Goal: Task Accomplishment & Management: Use online tool/utility

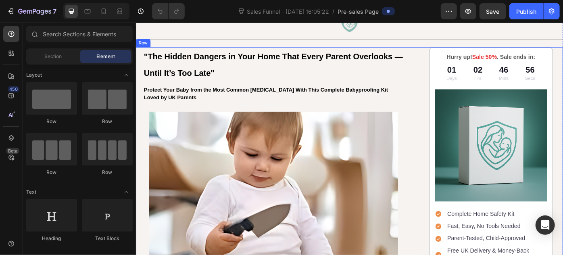
scroll to position [73, 0]
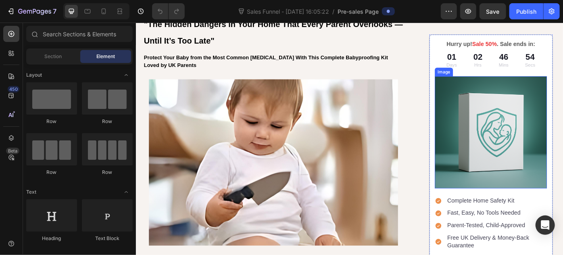
click at [523, 139] on img at bounding box center [537, 146] width 127 height 127
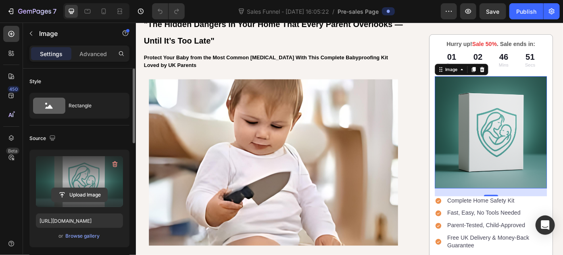
click at [82, 198] on input "file" at bounding box center [80, 195] width 56 height 14
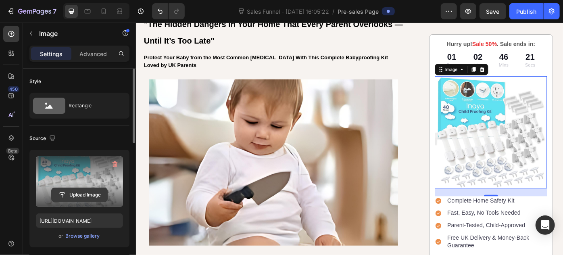
click at [70, 192] on input "file" at bounding box center [80, 195] width 56 height 14
click at [78, 189] on input "file" at bounding box center [80, 195] width 56 height 14
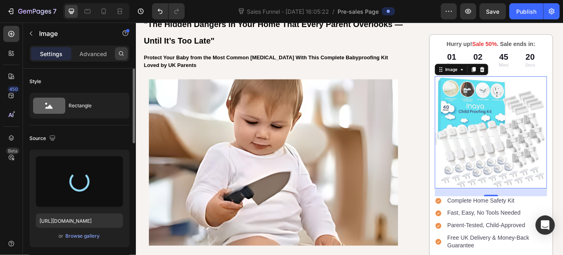
type input "[URL][DOMAIN_NAME]"
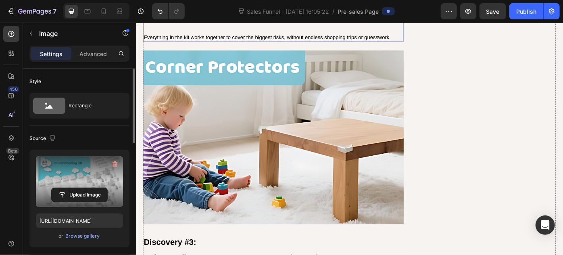
scroll to position [1650, 0]
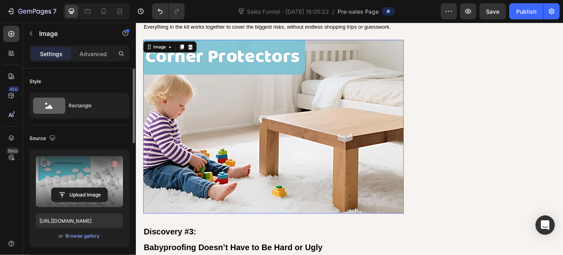
click at [264, 136] on img at bounding box center [291, 140] width 295 height 197
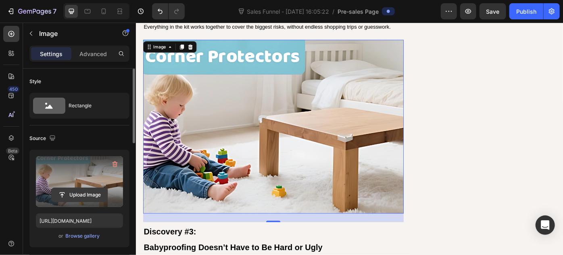
click at [84, 194] on input "file" at bounding box center [80, 195] width 56 height 14
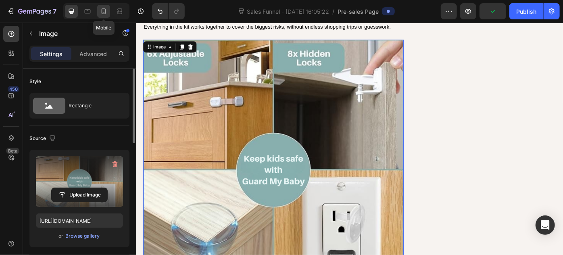
click at [100, 9] on icon at bounding box center [104, 11] width 8 height 8
type input "[URL][DOMAIN_NAME]"
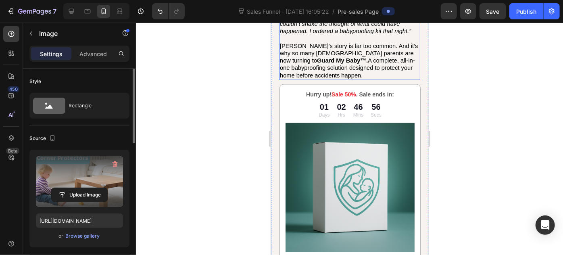
scroll to position [880, 0]
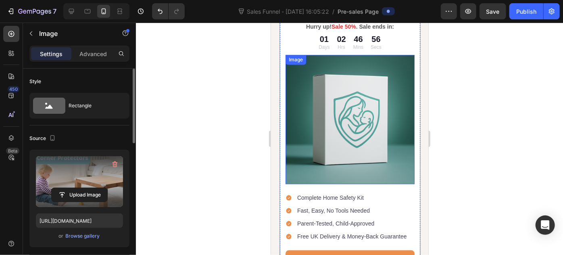
click at [344, 110] on img at bounding box center [349, 118] width 129 height 129
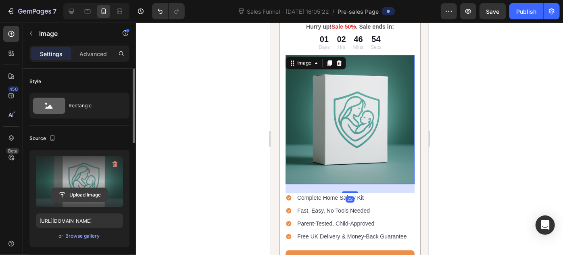
click at [86, 194] on input "file" at bounding box center [80, 195] width 56 height 14
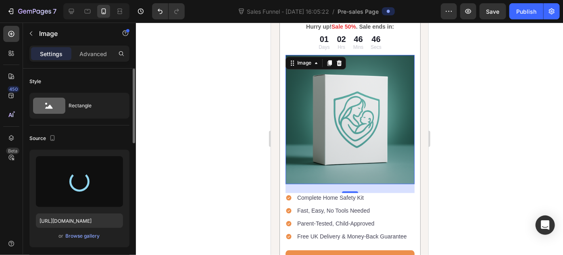
type input "[URL][DOMAIN_NAME]"
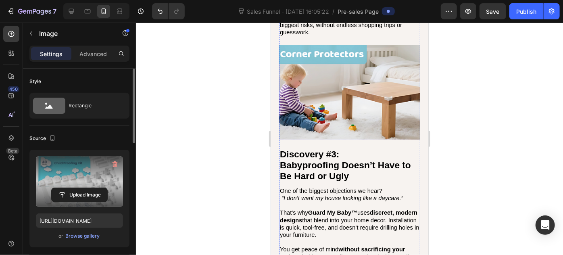
scroll to position [1650, 0]
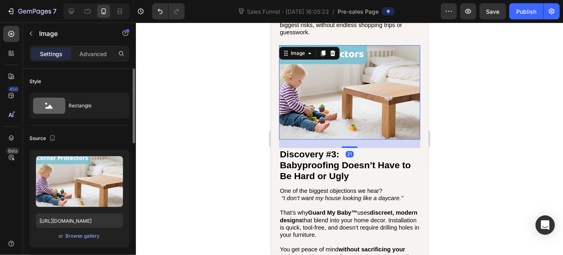
click at [341, 118] on img at bounding box center [349, 92] width 141 height 94
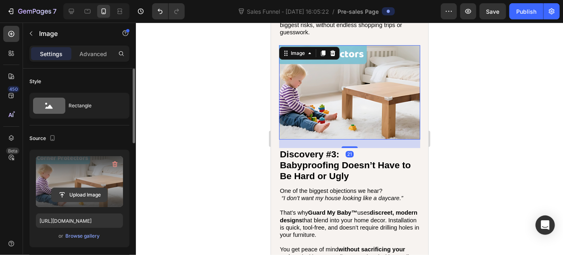
click at [82, 198] on input "file" at bounding box center [80, 195] width 56 height 14
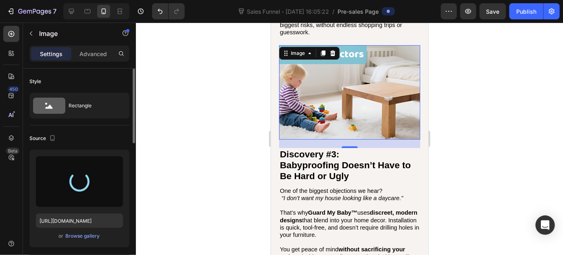
type input "[URL][DOMAIN_NAME]"
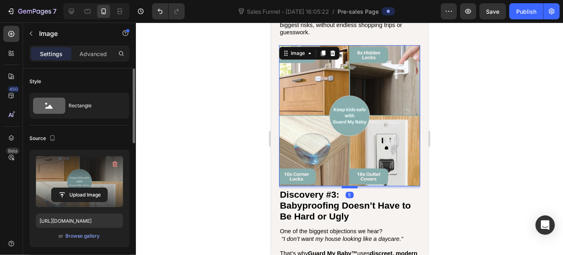
drag, startPoint x: 348, startPoint y: 190, endPoint x: 345, endPoint y: 183, distance: 7.0
click at [345, 186] on div at bounding box center [349, 187] width 16 height 2
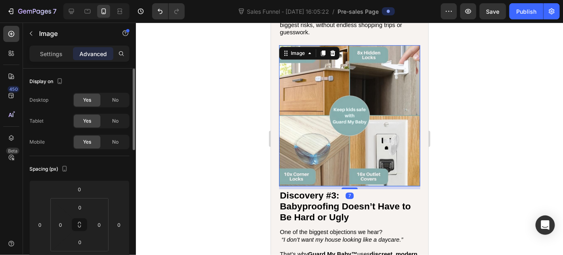
click at [347, 186] on div "7" at bounding box center [349, 186] width 141 height 0
type input "7"
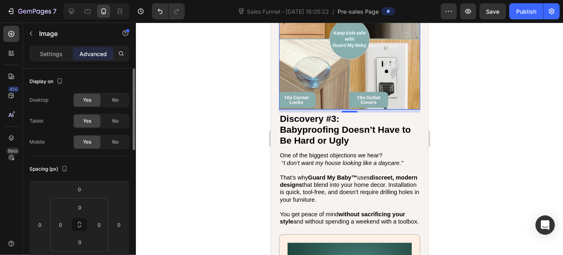
scroll to position [1871, 0]
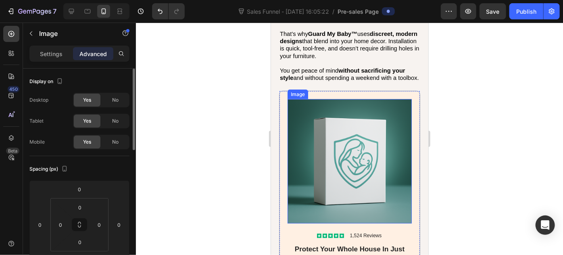
click at [339, 169] on img at bounding box center [349, 161] width 124 height 124
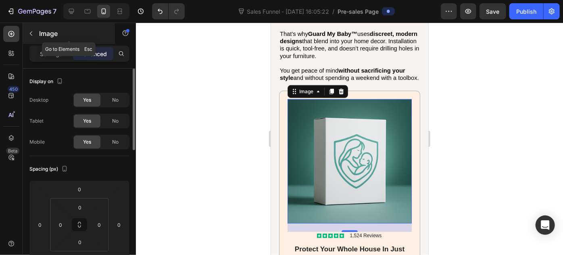
click at [48, 40] on div "Image" at bounding box center [69, 33] width 92 height 21
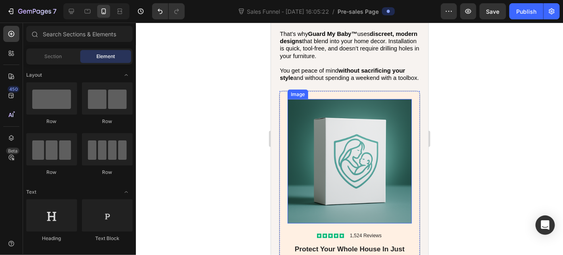
click at [346, 171] on img at bounding box center [349, 161] width 124 height 124
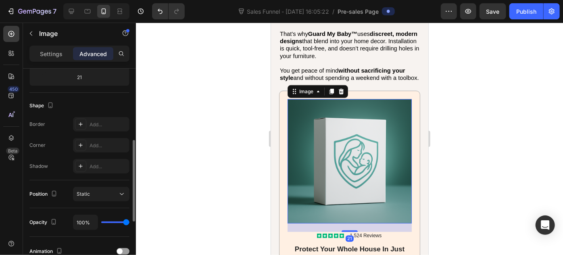
scroll to position [0, 0]
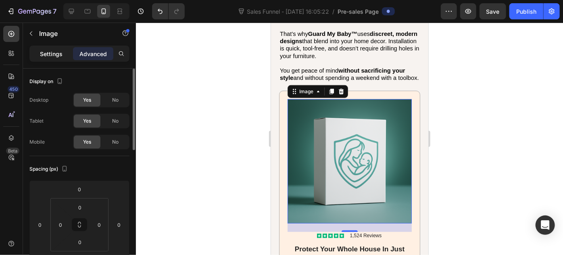
click at [54, 59] on div "Settings" at bounding box center [51, 53] width 40 height 13
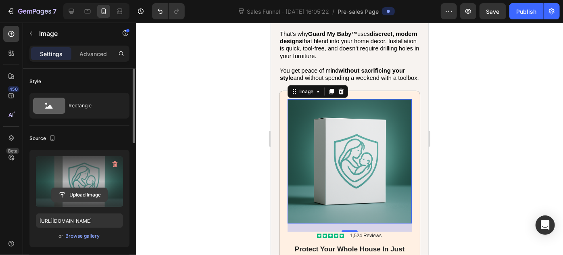
click at [76, 192] on input "file" at bounding box center [80, 195] width 56 height 14
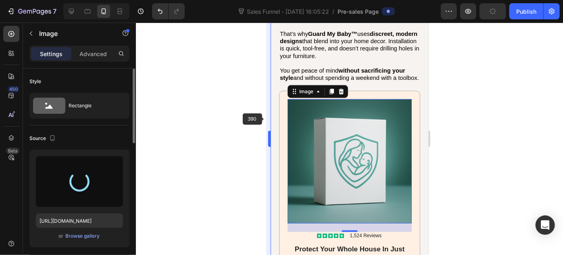
type input "[URL][DOMAIN_NAME]"
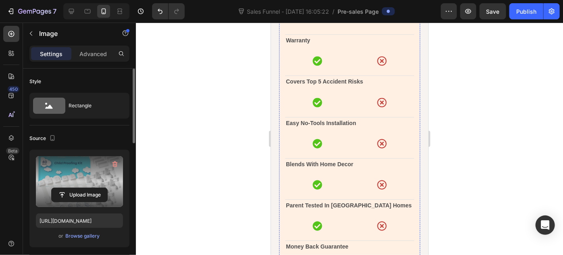
scroll to position [2824, 0]
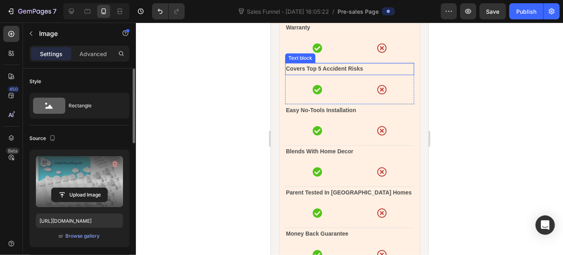
click at [322, 71] on strong "Covers Top 5 Accident Risks" at bounding box center [324, 68] width 77 height 6
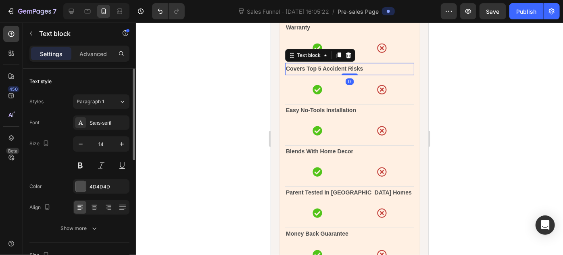
click at [320, 71] on strong "Covers Top 5 Accident Risks" at bounding box center [324, 68] width 77 height 6
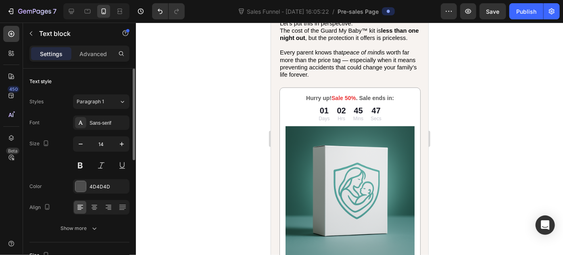
scroll to position [3448, 0]
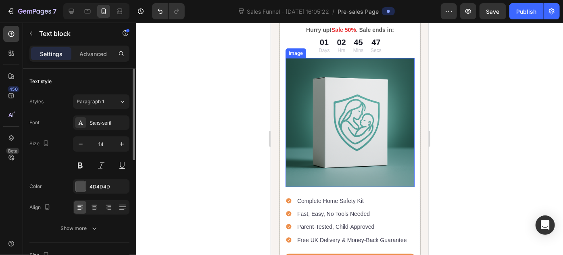
click at [344, 130] on img at bounding box center [349, 122] width 129 height 129
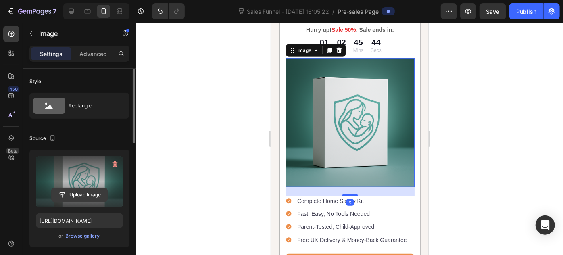
click at [79, 194] on input "file" at bounding box center [80, 195] width 56 height 14
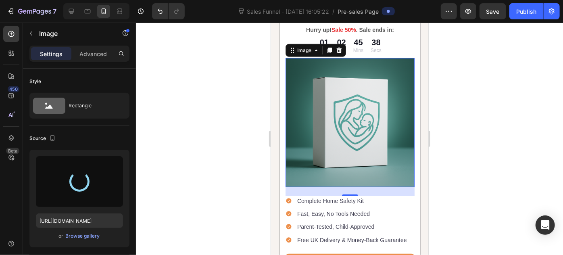
type input "[URL][DOMAIN_NAME]"
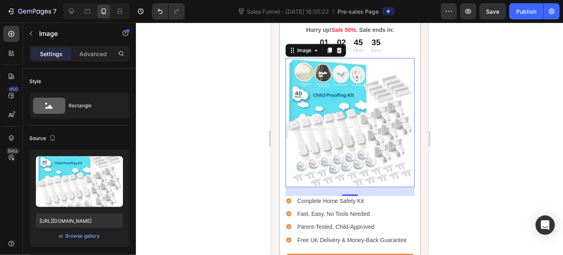
click at [468, 183] on div at bounding box center [349, 139] width 427 height 232
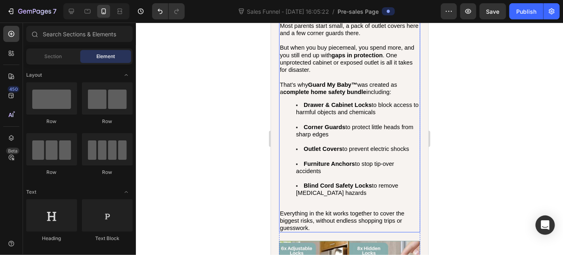
scroll to position [1467, 0]
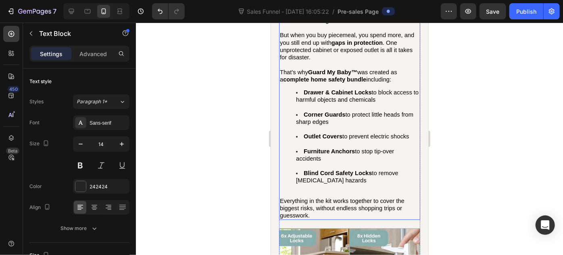
click at [339, 183] on li "Blind Cord Safety Locks to remove [MEDICAL_DATA] hazards" at bounding box center [357, 180] width 123 height 22
click at [337, 183] on span "Blind Cord Safety Locks to remove [MEDICAL_DATA] hazards" at bounding box center [347, 176] width 102 height 14
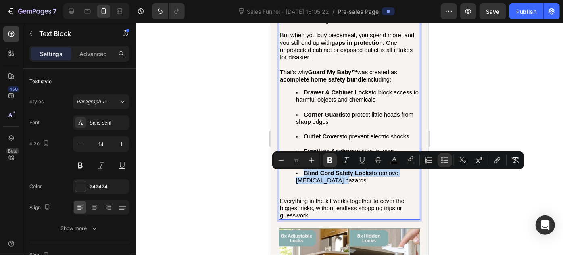
drag, startPoint x: 341, startPoint y: 183, endPoint x: 300, endPoint y: 176, distance: 41.7
click at [300, 176] on li "Blind Cord Safety Locks to remove [MEDICAL_DATA] hazards" at bounding box center [357, 180] width 123 height 22
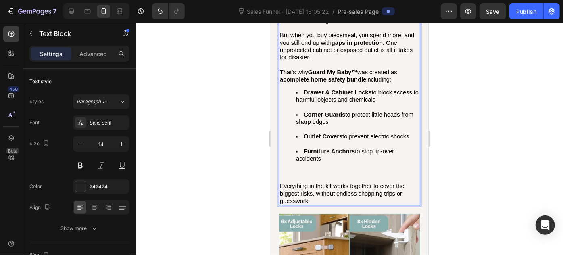
click at [301, 177] on li "Furniture Anchors to stop tip-over accidents ⁠⁠⁠⁠⁠⁠⁠" at bounding box center [357, 161] width 123 height 29
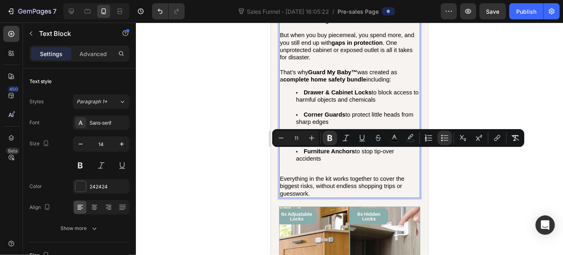
drag, startPoint x: 327, startPoint y: 160, endPoint x: 302, endPoint y: 152, distance: 25.8
click at [302, 152] on li "Furniture Anchors to stop tip-over accidents" at bounding box center [357, 158] width 123 height 22
click at [334, 107] on li "Drawer & Cabinet Locks to block access to harmful objects and chemicals" at bounding box center [357, 99] width 123 height 22
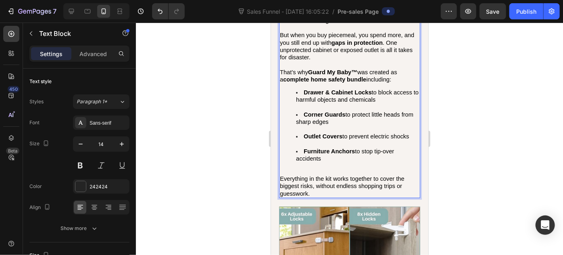
click at [309, 150] on strong "Furniture Anchors" at bounding box center [328, 151] width 51 height 6
click at [312, 154] on strong "Furniture Anchors" at bounding box center [328, 151] width 51 height 6
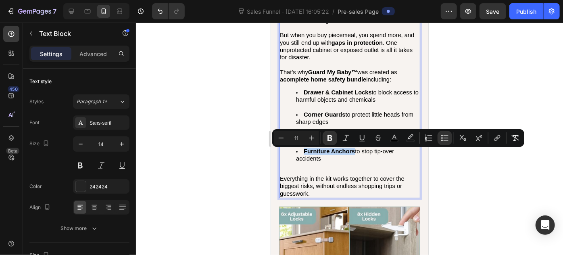
drag, startPoint x: 312, startPoint y: 154, endPoint x: 345, endPoint y: 157, distance: 32.8
click at [345, 157] on li "Furniture Anchors to stop tip-over accidents" at bounding box center [357, 158] width 123 height 22
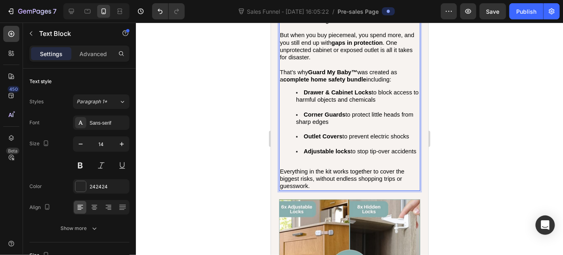
click at [363, 153] on span "Adjustable locks to stop tip-over accidents" at bounding box center [359, 151] width 113 height 6
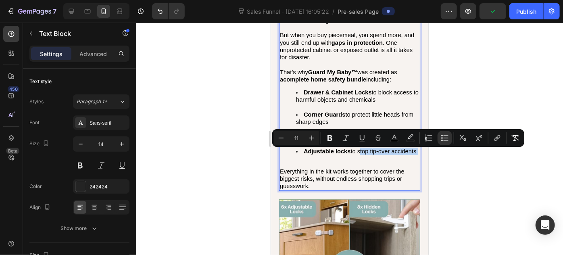
drag, startPoint x: 363, startPoint y: 153, endPoint x: 362, endPoint y: 157, distance: 4.2
click at [362, 157] on li "Adjustable locks to stop tip-over accidents" at bounding box center [357, 154] width 123 height 15
click at [357, 159] on li "Adjustable locks to stop tip-over accidents" at bounding box center [357, 154] width 123 height 15
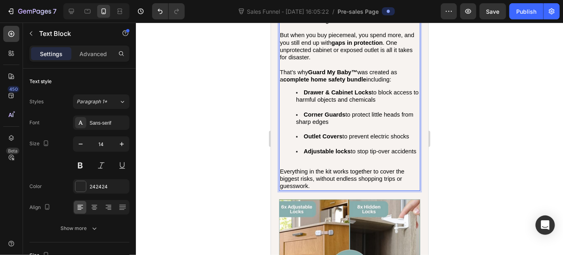
click at [352, 154] on span "Adjustable locks to stop tip-over accidents" at bounding box center [359, 151] width 113 height 6
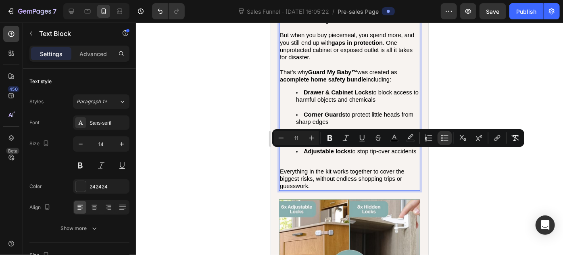
drag, startPoint x: 360, startPoint y: 154, endPoint x: 362, endPoint y: 159, distance: 4.7
click at [362, 159] on li "Adjustable locks to stop tip-over accidents" at bounding box center [357, 154] width 123 height 15
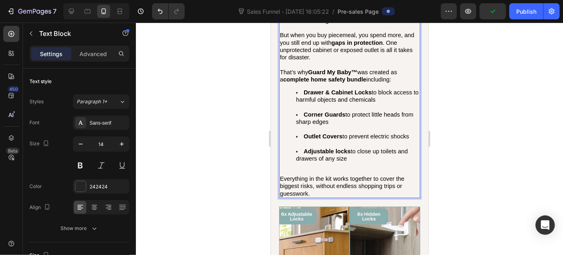
click at [380, 163] on li "Adjustable locks to close up toilets and drawers of any size" at bounding box center [357, 158] width 123 height 22
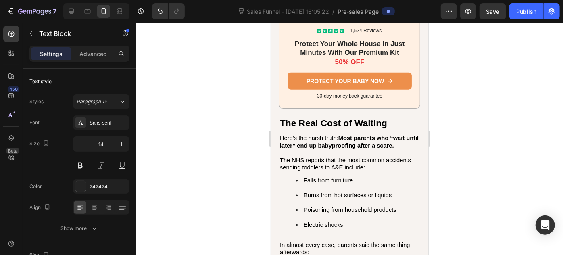
scroll to position [2090, 0]
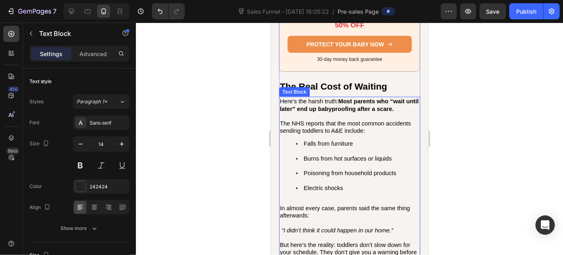
click at [328, 141] on span "Falls from furniture" at bounding box center [327, 143] width 49 height 6
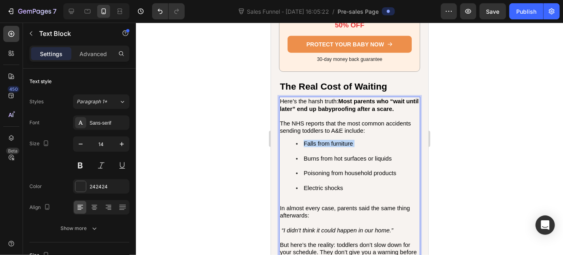
click at [328, 141] on span "Falls from furniture" at bounding box center [327, 143] width 49 height 6
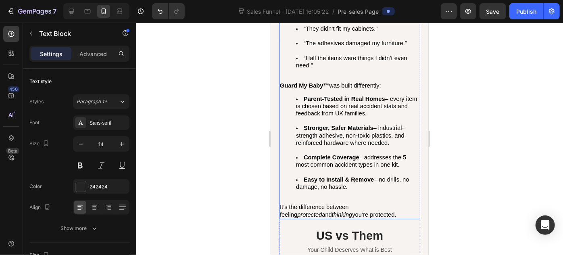
scroll to position [2531, 0]
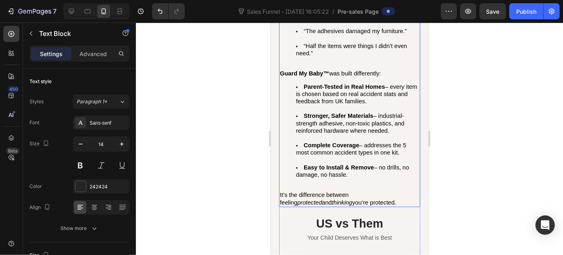
click at [406, 146] on span "Complete Coverage – addresses the 5 most common accident types in one kit." at bounding box center [351, 149] width 110 height 14
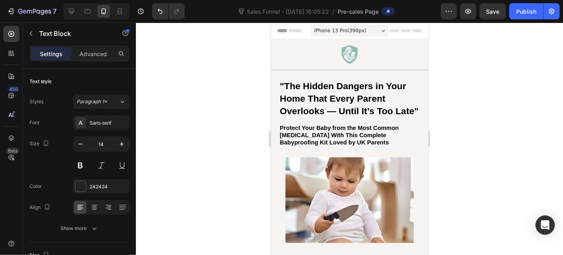
scroll to position [36, 0]
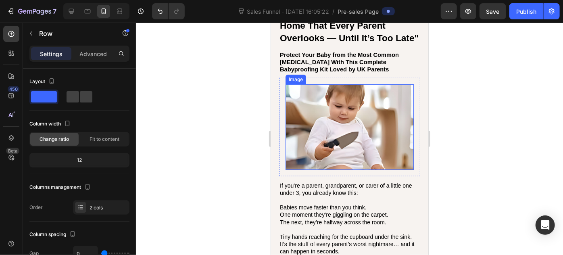
scroll to position [0, 0]
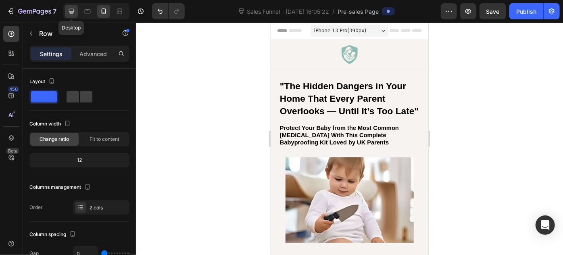
click at [72, 11] on icon at bounding box center [71, 11] width 5 height 5
type input "62"
type input "1240"
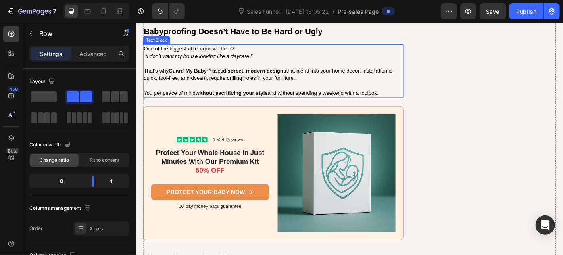
scroll to position [1979, 0]
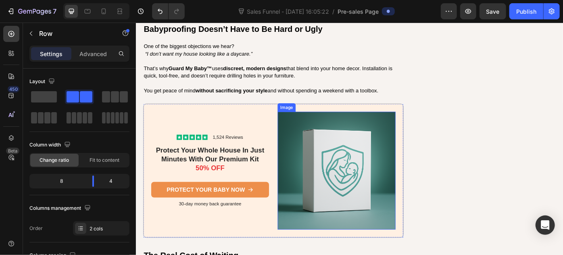
click at [355, 172] on img at bounding box center [363, 190] width 134 height 134
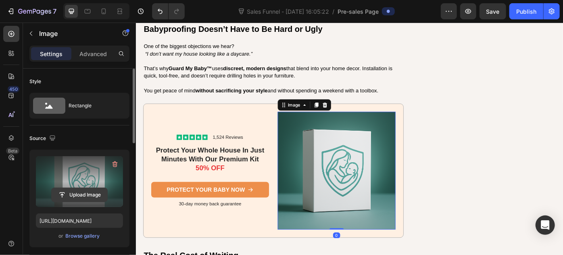
click at [84, 196] on input "file" at bounding box center [80, 195] width 56 height 14
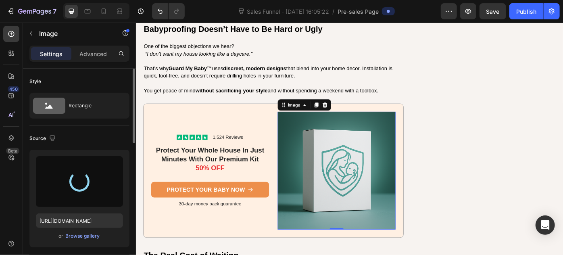
type input "[URL][DOMAIN_NAME]"
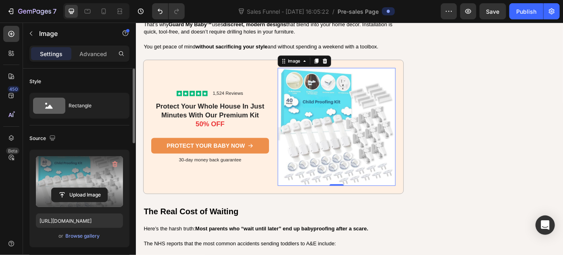
scroll to position [2090, 0]
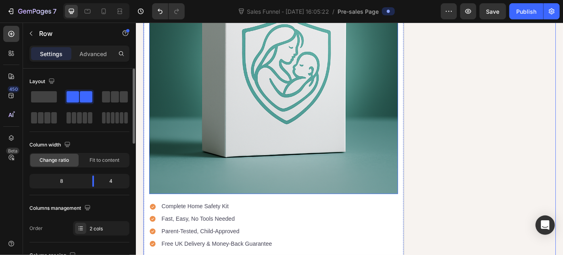
scroll to position [3593, 0]
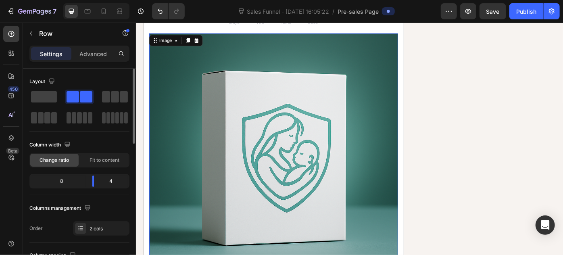
click at [293, 130] on img at bounding box center [291, 175] width 282 height 282
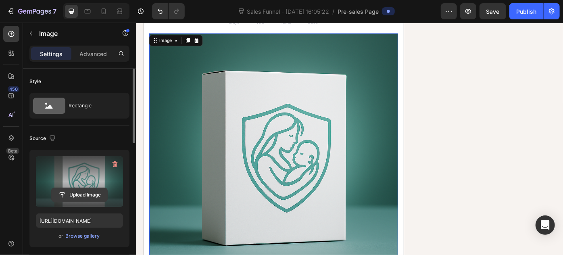
click at [77, 197] on input "file" at bounding box center [80, 195] width 56 height 14
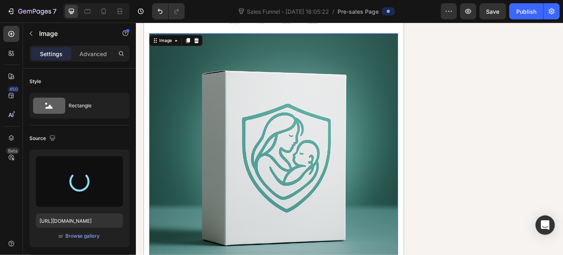
type input "[URL][DOMAIN_NAME]"
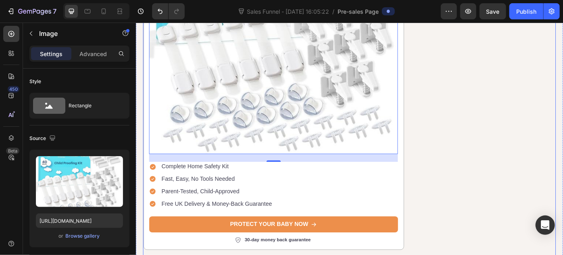
scroll to position [3740, 0]
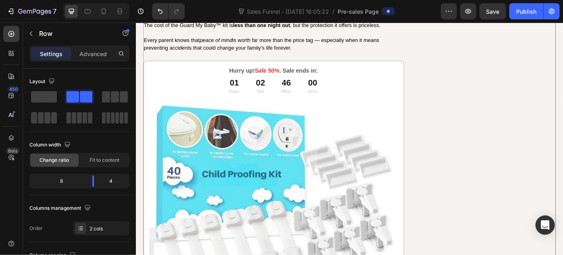
scroll to position [3484, 0]
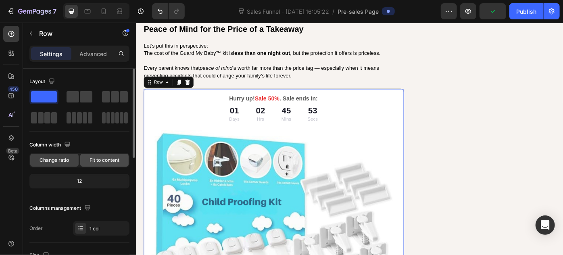
click at [107, 159] on span "Fit to content" at bounding box center [105, 160] width 30 height 7
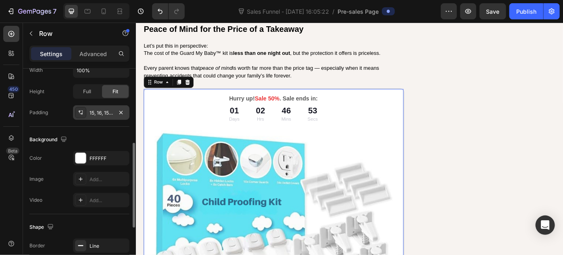
scroll to position [257, 0]
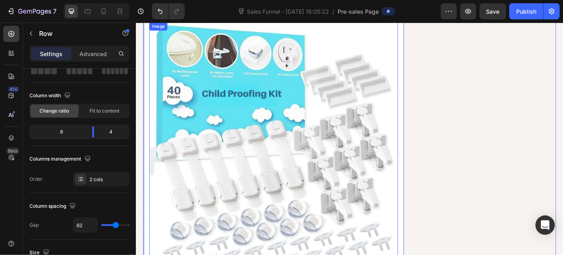
scroll to position [3593, 0]
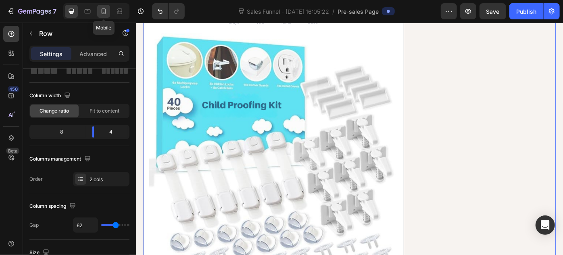
click at [103, 10] on icon at bounding box center [104, 11] width 8 height 8
type input "0"
type input "100%"
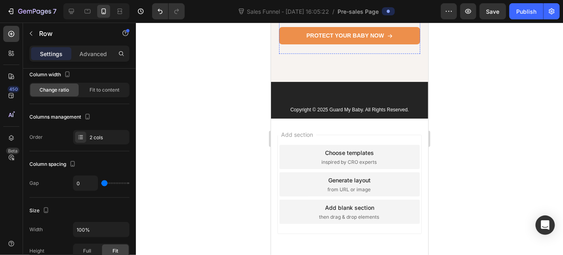
scroll to position [3692, 0]
